Goal: Task Accomplishment & Management: Manage account settings

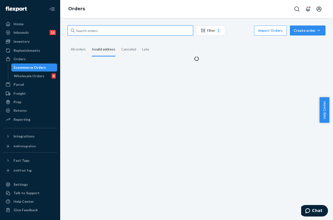
click at [111, 28] on input "text" at bounding box center [130, 31] width 125 height 10
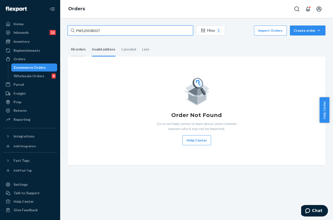
type input "PW120508337"
click at [82, 51] on div "All orders" at bounding box center [78, 50] width 15 height 14
click at [68, 43] on input "All orders" at bounding box center [68, 43] width 0 height 0
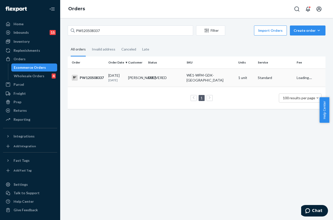
click at [162, 81] on td "DELIVERED" at bounding box center [165, 78] width 39 height 18
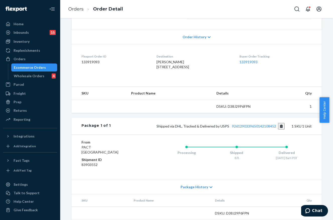
scroll to position [112, 0]
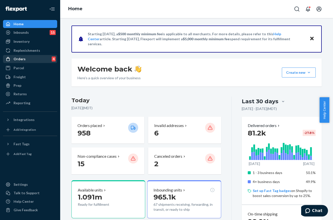
click at [34, 62] on div "Orders 4" at bounding box center [30, 59] width 53 height 7
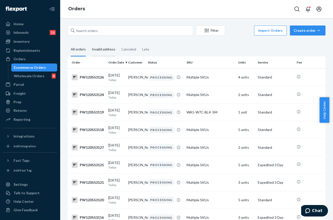
click at [105, 50] on div "Invalid address" at bounding box center [104, 50] width 24 height 14
click at [89, 43] on input "Invalid address" at bounding box center [89, 43] width 0 height 0
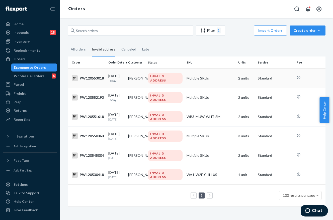
click at [203, 81] on td "Multiple SKUs" at bounding box center [210, 78] width 52 height 19
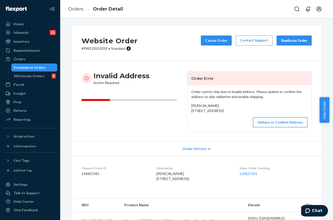
click at [278, 127] on button "Update or Confirm Address" at bounding box center [280, 122] width 54 height 10
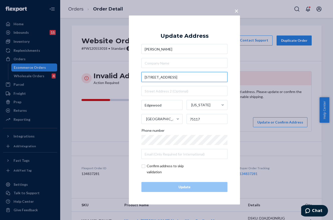
drag, startPoint x: 209, startPoint y: 79, endPoint x: 170, endPoint y: 76, distance: 39.1
click at [170, 76] on input "700 Pvt Rd 7124, Edgewood Tx 75117" at bounding box center [184, 77] width 86 height 10
click at [192, 76] on input "700 Pvt Rd 7124, Edgewood Tx 75117" at bounding box center [184, 77] width 86 height 10
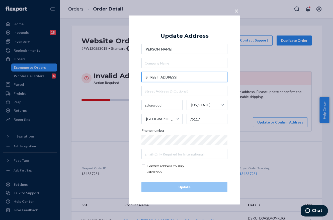
click at [207, 78] on input "700 Pvt Rd 7124, Edgewood Tx 75117" at bounding box center [184, 77] width 86 height 10
drag, startPoint x: 209, startPoint y: 78, endPoint x: 172, endPoint y: 79, distance: 37.6
click at [172, 79] on input "700 Pvt Rd 7124, Edgewood Tx 75117" at bounding box center [184, 77] width 86 height 10
click at [236, 11] on span "×" at bounding box center [236, 11] width 4 height 9
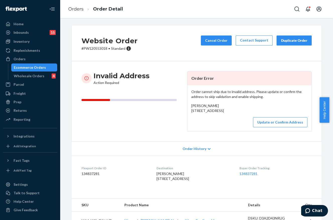
click at [100, 48] on p "# PW120553018 • Standard" at bounding box center [109, 48] width 56 height 5
click at [95, 48] on p "# PW120553018 • Standard" at bounding box center [109, 48] width 56 height 5
click at [269, 127] on button "Update or Confirm Address" at bounding box center [280, 122] width 54 height 10
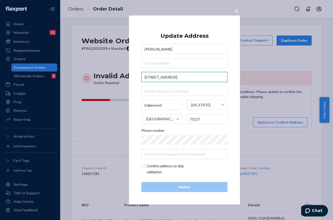
drag, startPoint x: 213, startPoint y: 78, endPoint x: 132, endPoint y: 79, distance: 81.4
click at [132, 79] on div "× Update Address Julie Burns 700 Pvt Rd 7124, Edgewood Tx 75117 Edgewood Texas …" at bounding box center [184, 110] width 111 height 189
paste input "rivate Road 7124"
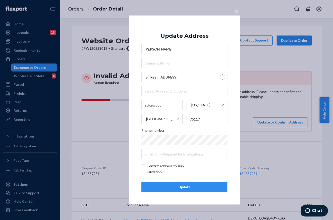
type input "700 Private Rd 7124"
click at [174, 186] on div "Update" at bounding box center [183, 187] width 77 height 5
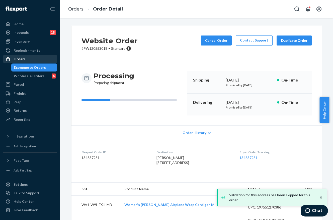
click at [16, 59] on div "Orders" at bounding box center [20, 59] width 12 height 5
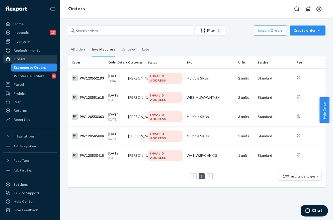
click at [38, 57] on div "Orders" at bounding box center [30, 59] width 53 height 7
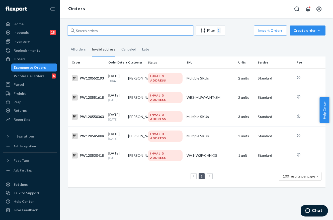
click at [102, 29] on input "text" at bounding box center [130, 31] width 125 height 10
paste input "PW120550363"
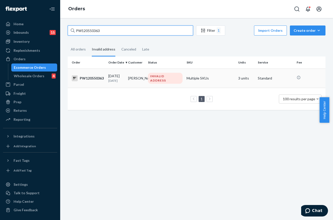
type input "PW120550363"
click at [127, 79] on td "[PERSON_NAME]" at bounding box center [136, 78] width 20 height 19
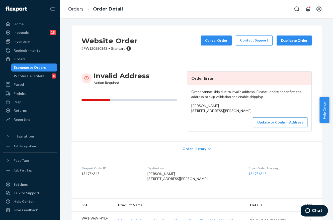
click at [265, 127] on button "Update or Confirm Address" at bounding box center [280, 122] width 54 height 10
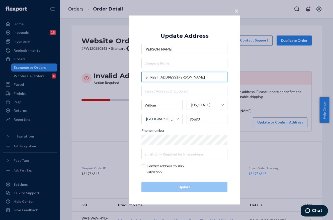
click at [176, 78] on input "12750 Lane Lane" at bounding box center [184, 77] width 86 height 10
paste input "eo"
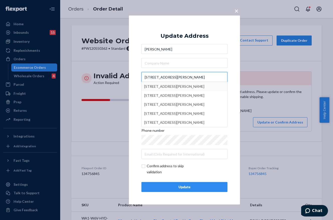
type input "12750 Leo Lane"
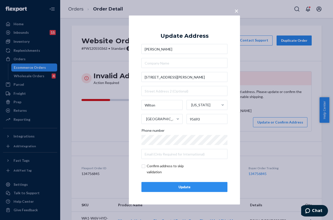
click at [182, 186] on div "Update" at bounding box center [183, 187] width 77 height 5
